Goal: Find specific page/section: Find specific page/section

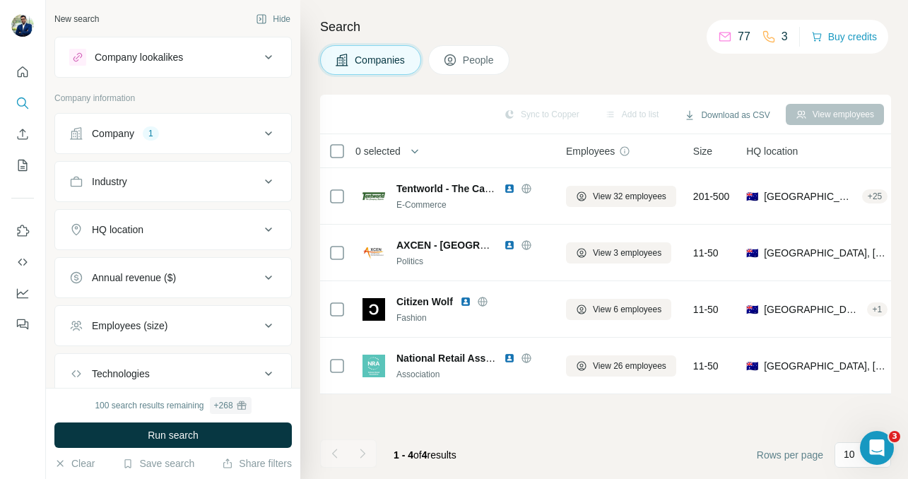
scroll to position [187, 0]
